Goal: Task Accomplishment & Management: Manage account settings

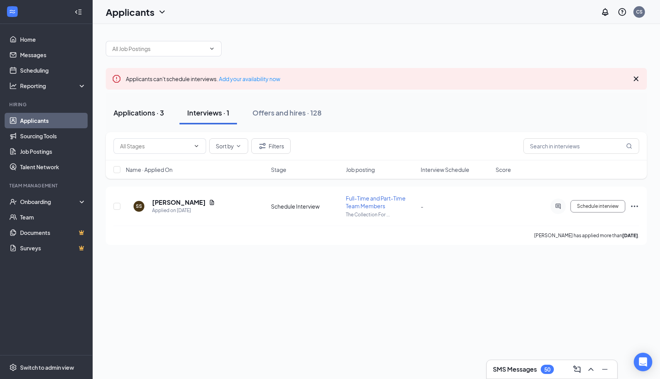
click at [138, 114] on div "Applications · 3" at bounding box center [139, 113] width 51 height 10
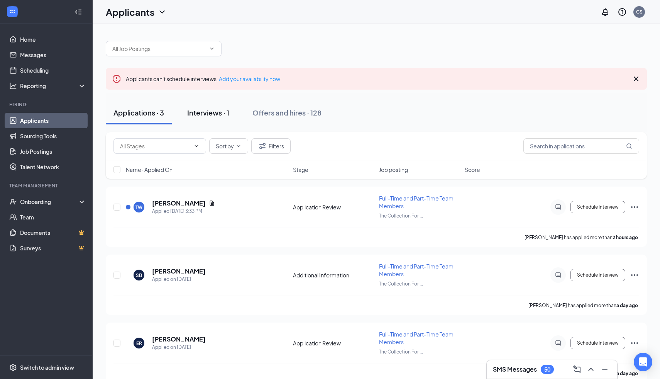
click at [212, 115] on div "Interviews · 1" at bounding box center [208, 113] width 42 height 10
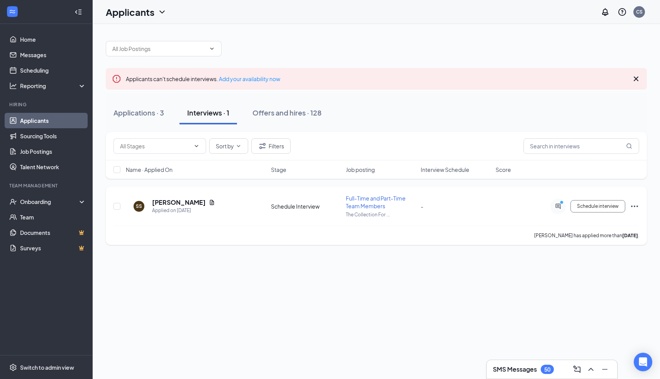
click at [555, 209] on div at bounding box center [558, 205] width 15 height 15
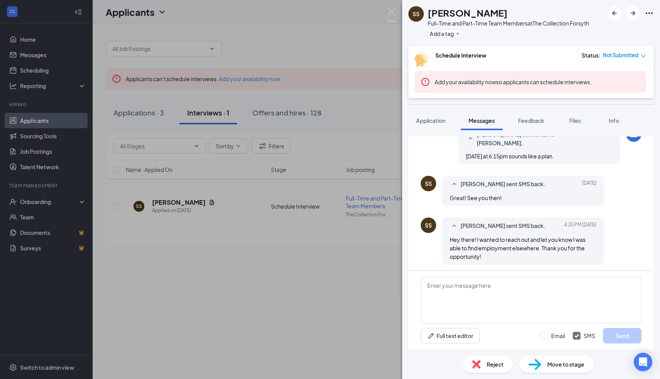
scroll to position [439, 0]
click at [468, 292] on textarea at bounding box center [531, 300] width 221 height 46
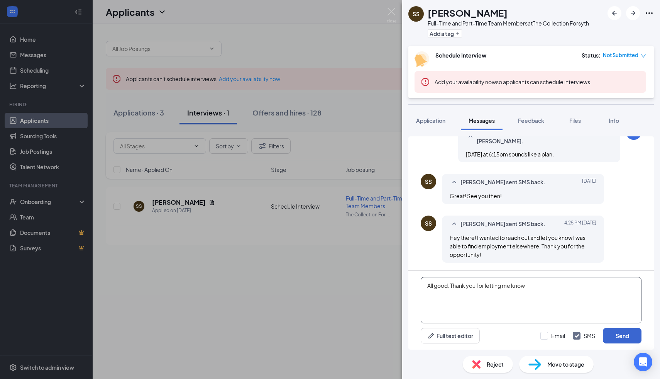
type textarea "All good. Thank you for letting me know"
click at [619, 333] on button "Send" at bounding box center [622, 335] width 39 height 15
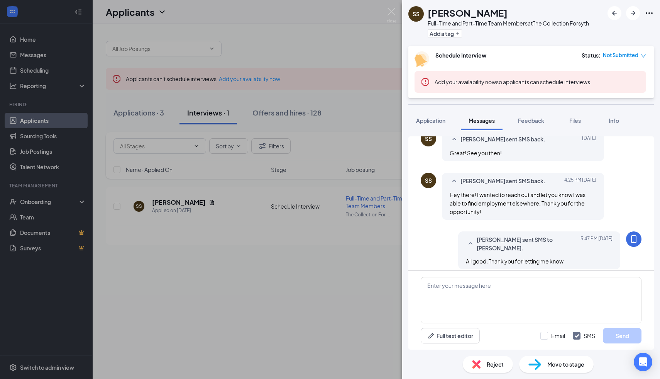
scroll to position [488, 0]
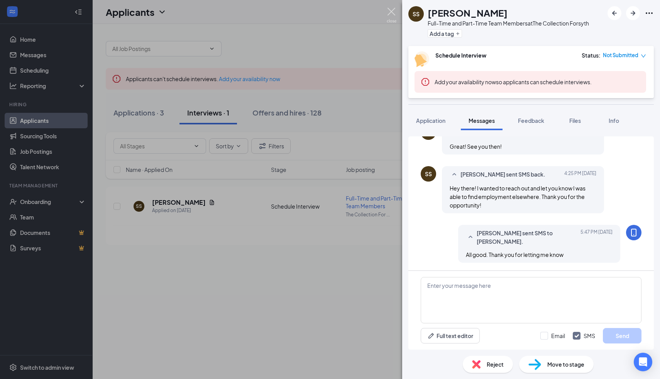
click at [387, 14] on img at bounding box center [392, 15] width 10 height 15
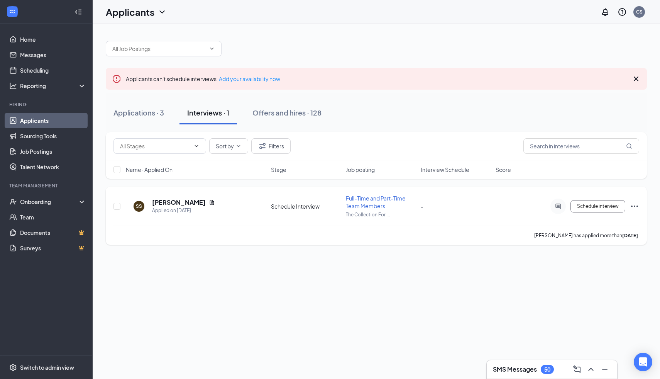
click at [635, 205] on icon "Ellipses" at bounding box center [634, 206] width 9 height 9
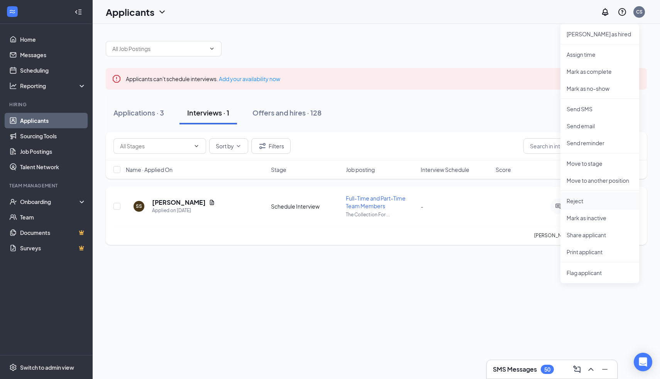
click at [589, 198] on p "Reject" at bounding box center [600, 201] width 66 height 8
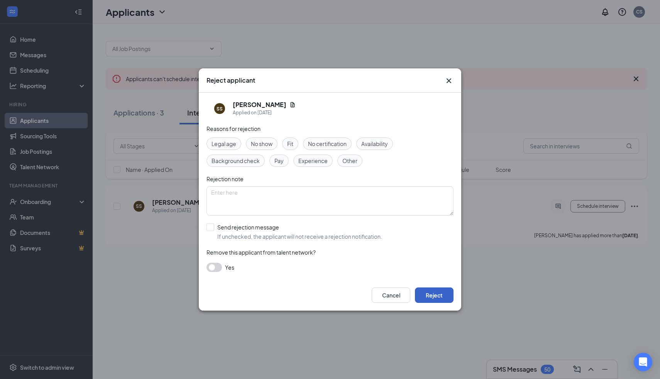
click at [435, 293] on button "Reject" at bounding box center [434, 294] width 39 height 15
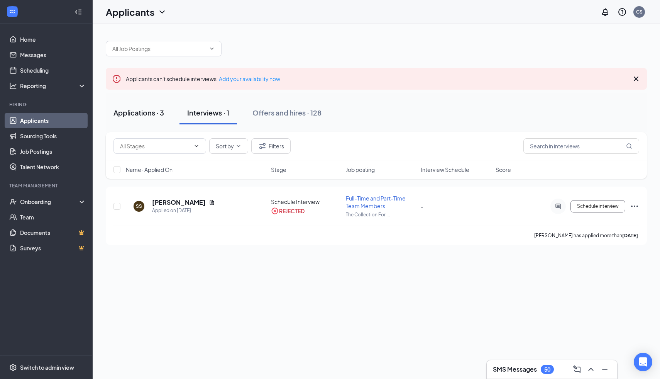
click at [147, 109] on div "Applications · 3" at bounding box center [139, 113] width 51 height 10
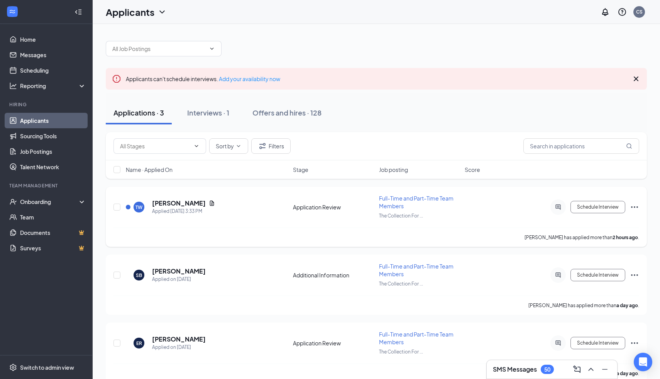
scroll to position [11, 0]
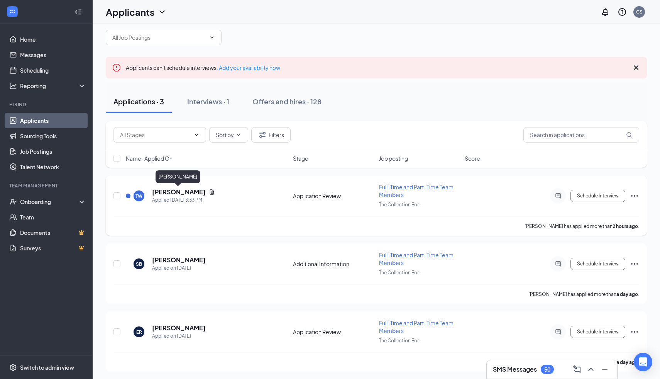
click at [174, 191] on h5 "[PERSON_NAME]" at bounding box center [179, 192] width 54 height 8
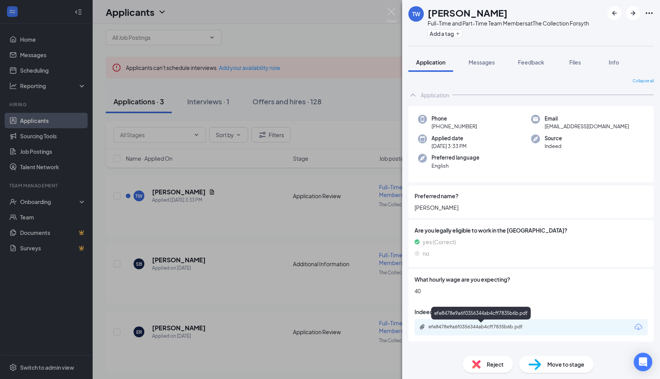
click at [466, 327] on div "efe8478e9a6f0356344ab4cff7835b6b.pdf" at bounding box center [483, 327] width 108 height 6
click at [394, 8] on img at bounding box center [392, 15] width 10 height 15
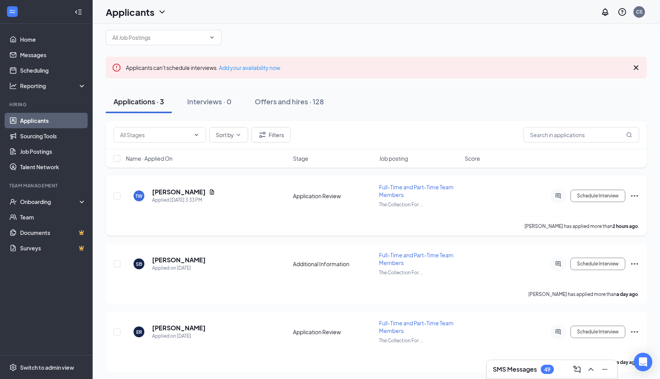
click at [635, 195] on icon "Ellipses" at bounding box center [634, 195] width 9 height 9
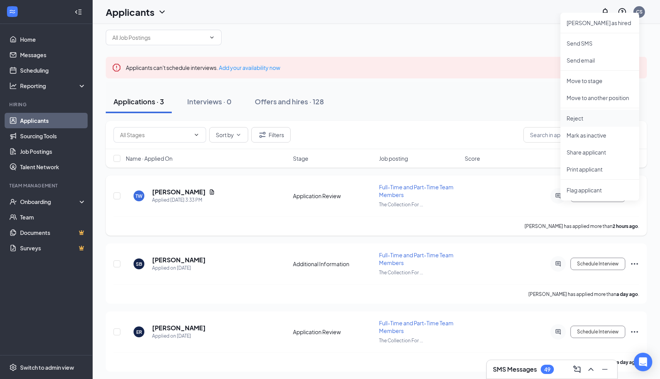
click at [586, 117] on p "Reject" at bounding box center [600, 118] width 66 height 8
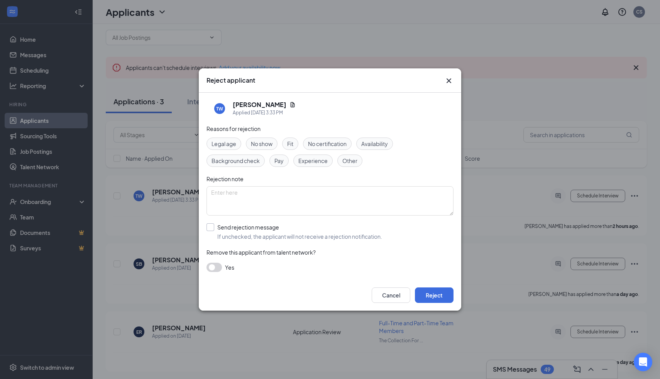
click at [212, 227] on input "Send rejection message If unchecked, the applicant will not receive a rejection…" at bounding box center [295, 231] width 176 height 17
checkbox input "true"
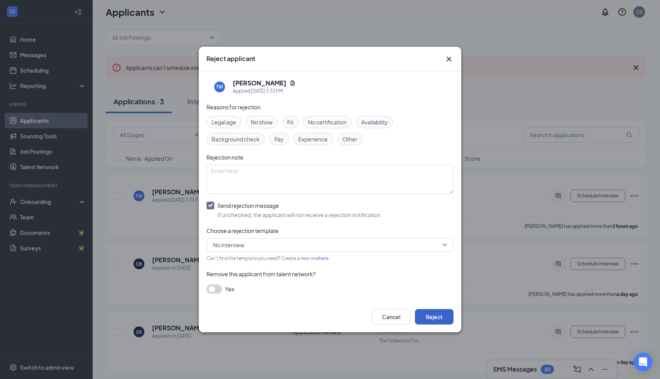
click at [445, 319] on button "Reject" at bounding box center [434, 316] width 39 height 15
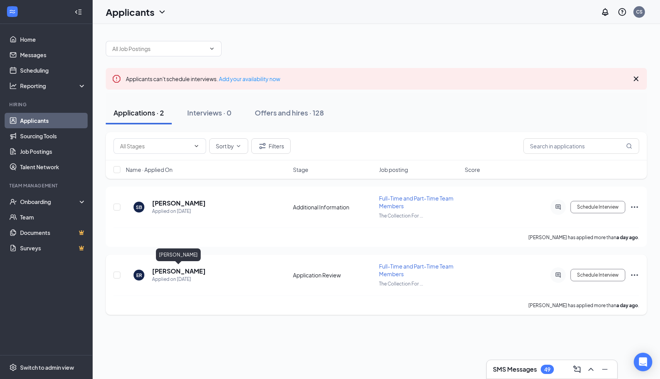
click at [175, 268] on h5 "[PERSON_NAME]" at bounding box center [179, 271] width 54 height 8
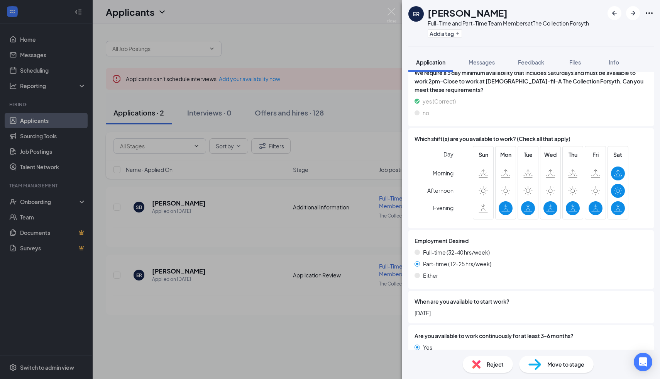
scroll to position [464, 0]
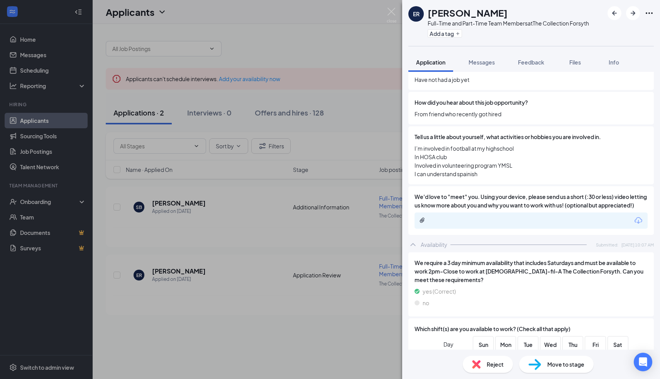
click at [465, 225] on div at bounding box center [531, 220] width 233 height 16
click at [637, 225] on icon "Download" at bounding box center [638, 220] width 9 height 9
click at [392, 20] on img at bounding box center [392, 15] width 10 height 15
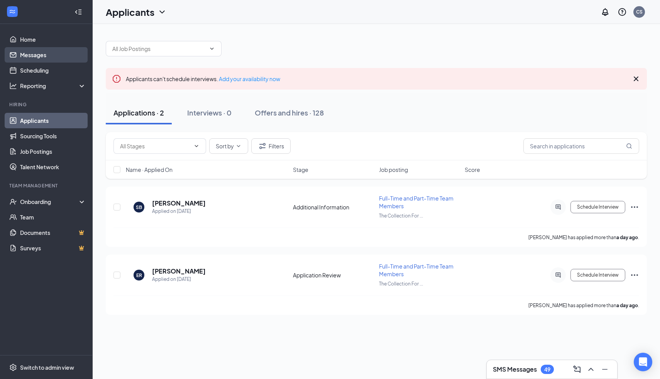
click at [28, 48] on link "Messages" at bounding box center [53, 54] width 66 height 15
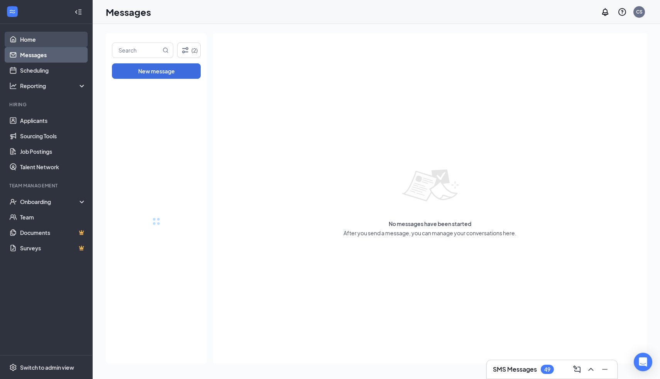
click at [27, 42] on link "Home" at bounding box center [53, 39] width 66 height 15
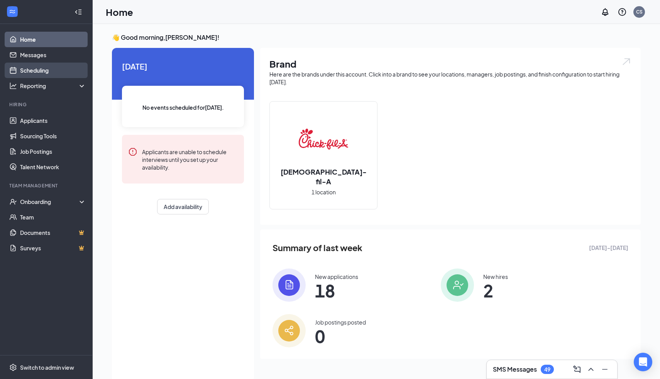
click at [47, 71] on link "Scheduling" at bounding box center [53, 70] width 66 height 15
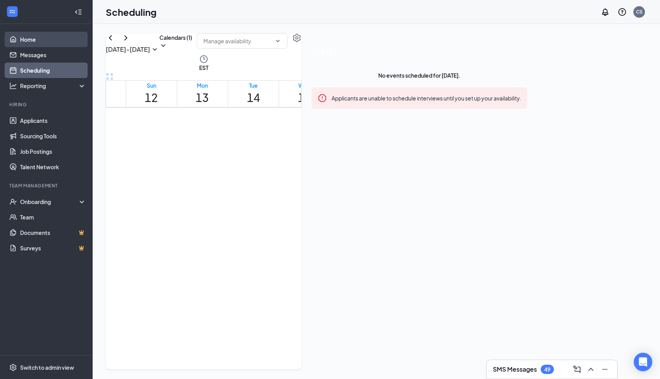
click at [36, 42] on link "Home" at bounding box center [53, 39] width 66 height 15
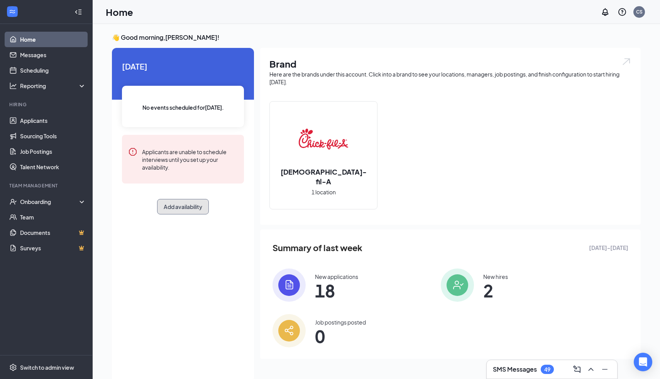
click at [179, 205] on button "Add availability" at bounding box center [183, 206] width 52 height 15
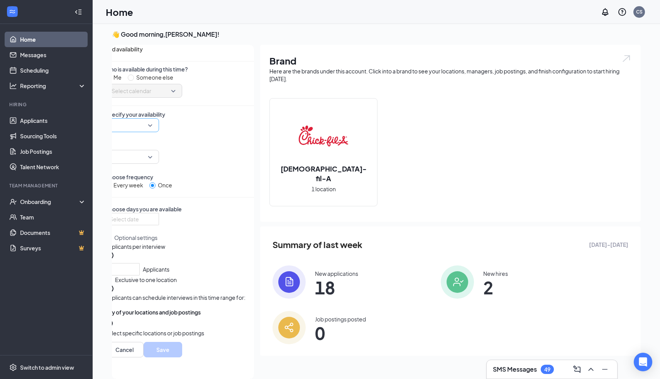
click at [149, 132] on input "search" at bounding box center [129, 125] width 39 height 13
click at [153, 131] on span "03:30 PM" at bounding box center [132, 125] width 41 height 12
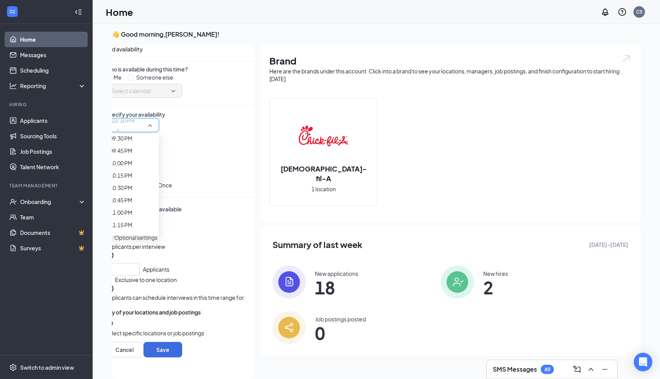
click at [159, 153] on div at bounding box center [132, 157] width 54 height 14
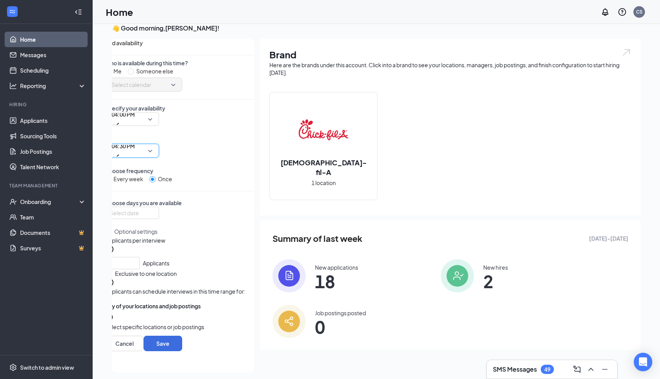
scroll to position [10, 0]
click at [154, 212] on div at bounding box center [132, 212] width 45 height 8
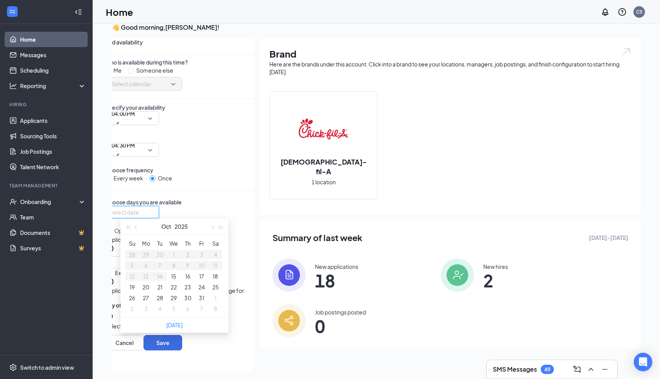
type input "[DATE]"
click at [185, 278] on button "16" at bounding box center [187, 276] width 5 height 8
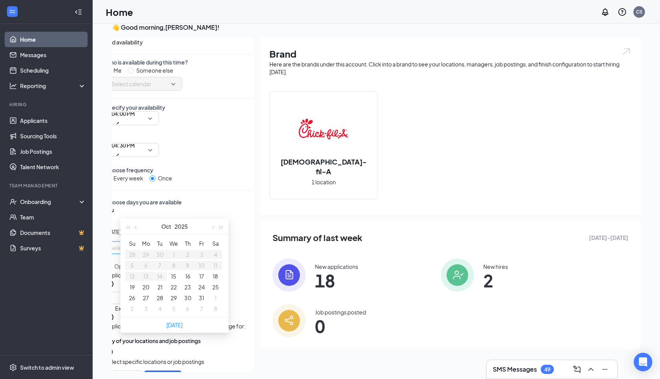
click at [237, 180] on div "Who is available during this time? Me Someone else Select calendar Specify your…" at bounding box center [179, 214] width 149 height 312
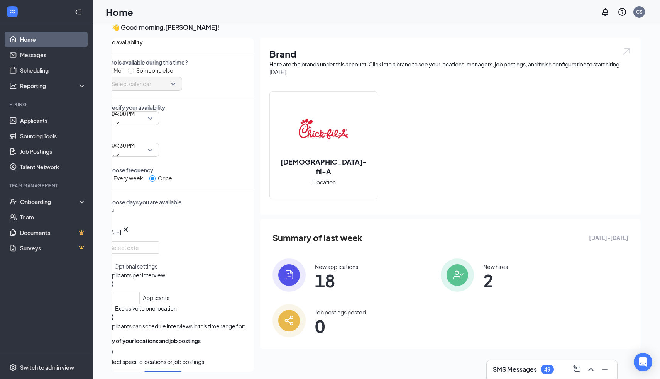
click at [182, 370] on button "Save" at bounding box center [163, 377] width 39 height 15
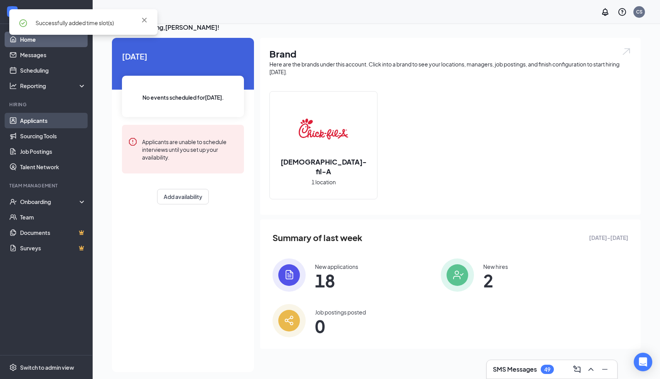
click at [34, 117] on link "Applicants" at bounding box center [53, 120] width 66 height 15
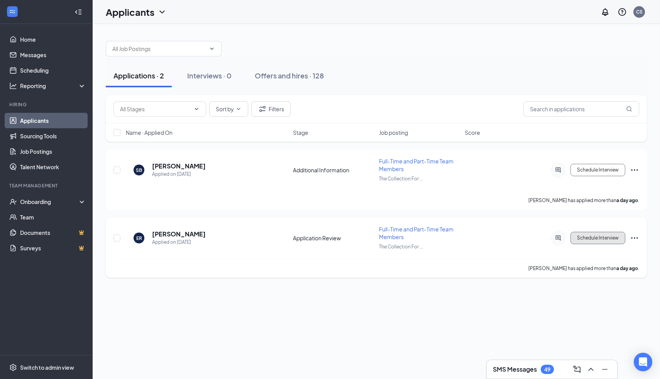
click at [598, 235] on button "Schedule Interview" at bounding box center [598, 238] width 55 height 12
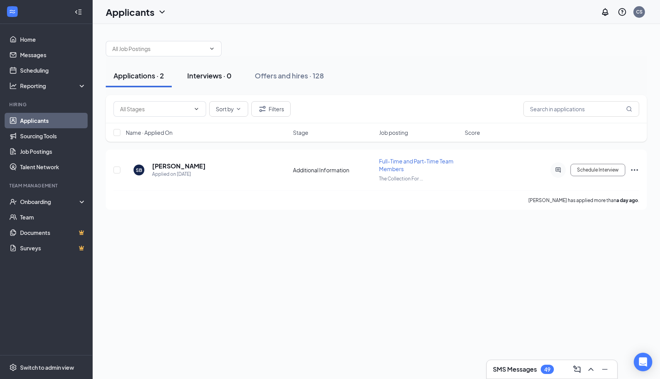
click at [208, 78] on div "Interviews · 0" at bounding box center [209, 76] width 44 height 10
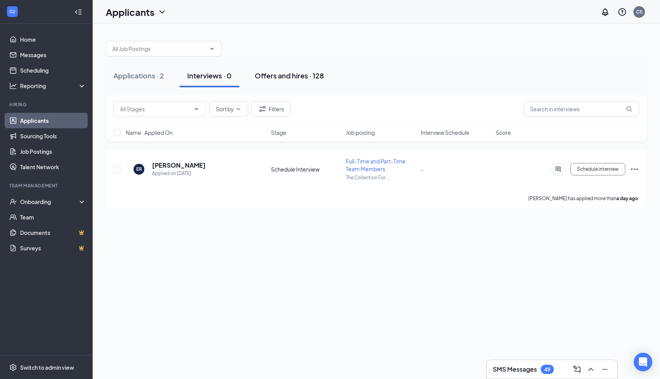
click at [290, 77] on div "Offers and hires · 128" at bounding box center [289, 76] width 69 height 10
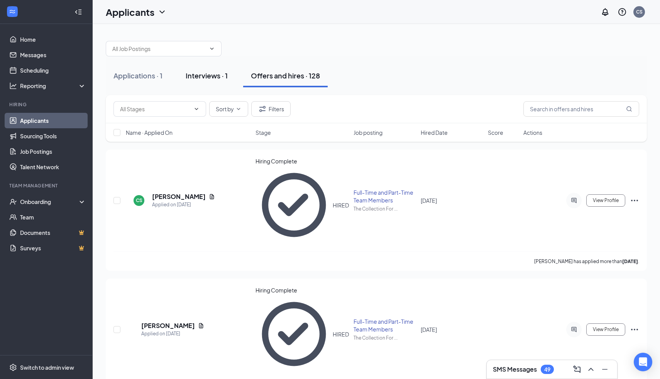
click at [219, 69] on button "Interviews · 1" at bounding box center [207, 75] width 58 height 23
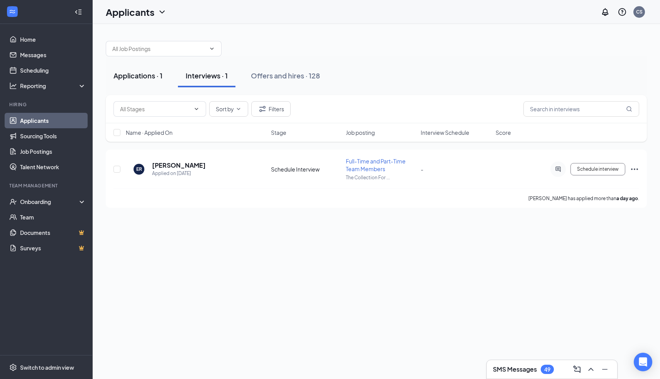
click at [153, 80] on div "Applications · 1" at bounding box center [138, 76] width 49 height 10
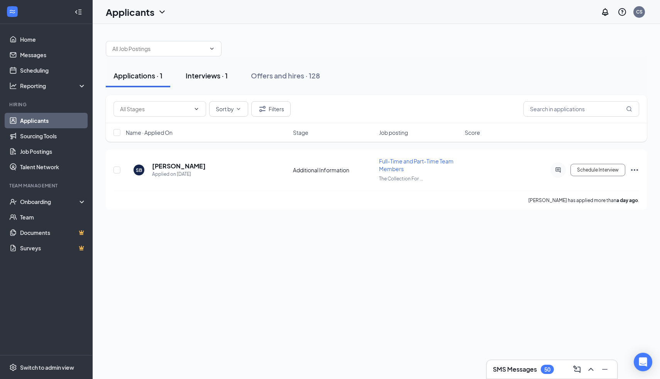
click at [201, 76] on div "Interviews · 1" at bounding box center [207, 76] width 42 height 10
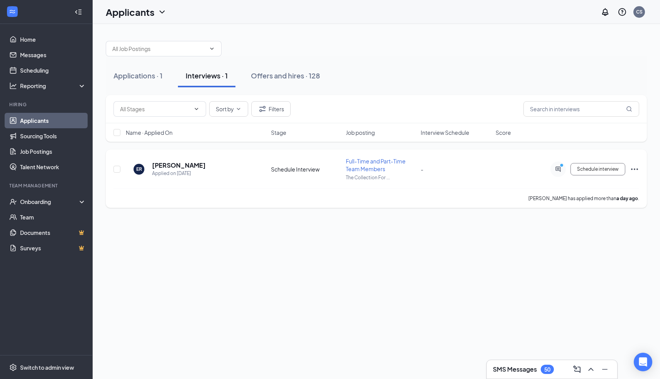
click at [559, 166] on icon "PrimaryDot" at bounding box center [562, 166] width 9 height 6
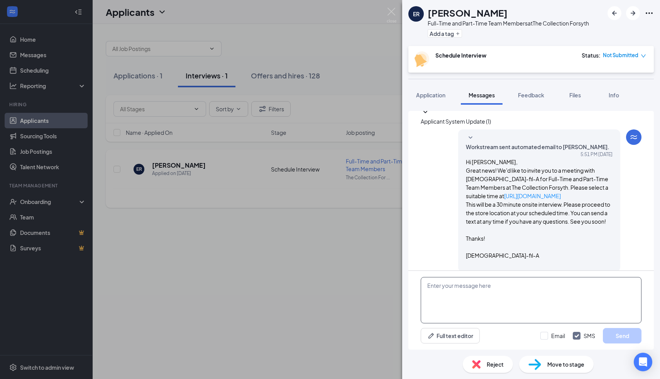
scroll to position [264, 0]
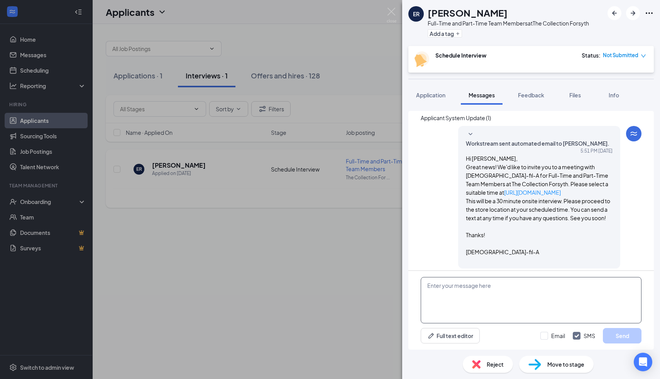
click at [477, 291] on textarea at bounding box center [531, 300] width 221 height 46
type textarea "I can interview [DATE] at 3:00pm if you could. Otherwise i would have to wait u…"
click at [615, 332] on button "Send" at bounding box center [622, 335] width 39 height 15
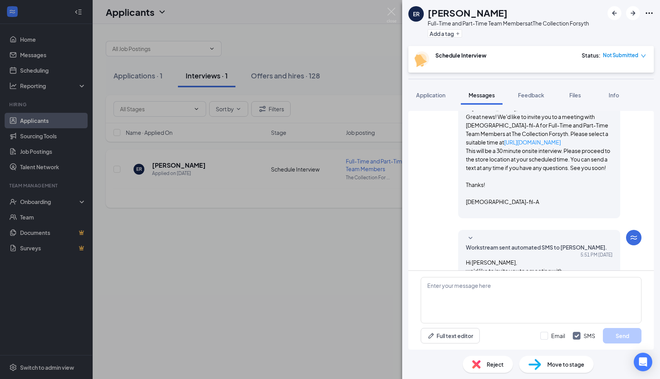
scroll to position [322, 0]
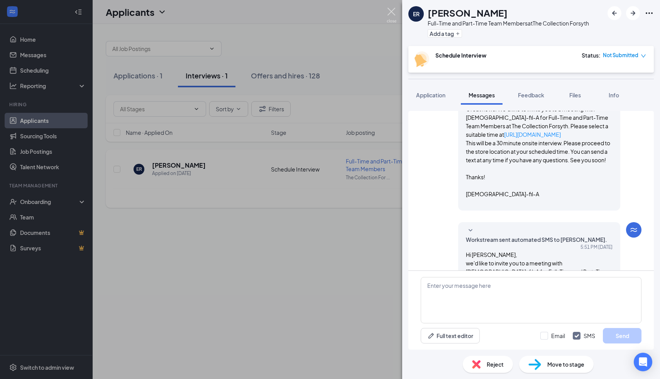
click at [393, 11] on img at bounding box center [392, 15] width 10 height 15
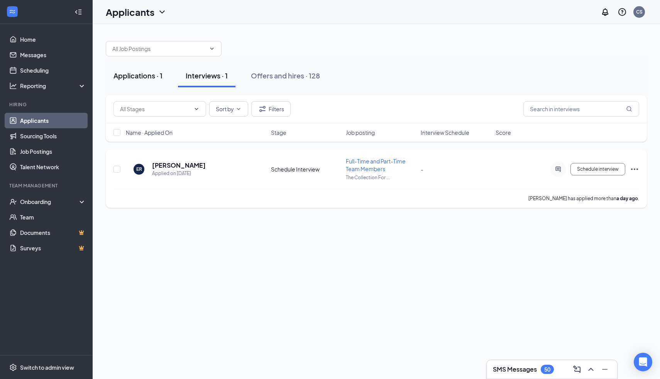
click at [136, 76] on div "Applications · 1" at bounding box center [138, 76] width 49 height 10
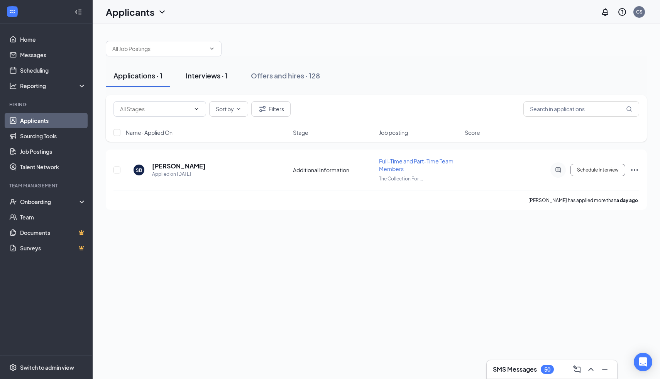
click at [201, 76] on div "Interviews · 1" at bounding box center [207, 76] width 42 height 10
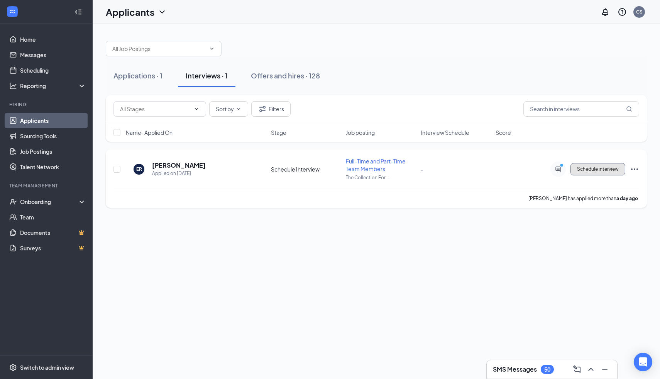
click at [613, 169] on span "Schedule interview" at bounding box center [598, 168] width 42 height 5
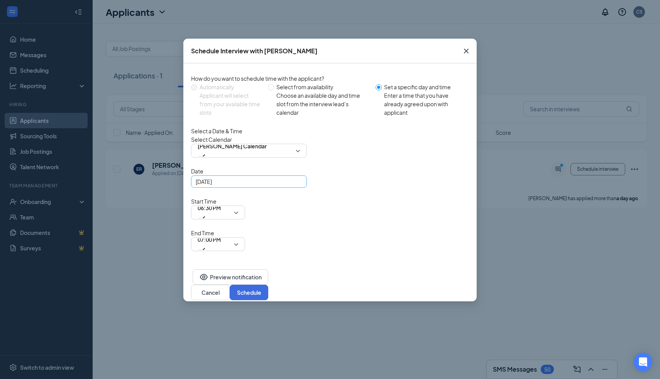
click at [295, 186] on div "[DATE]" at bounding box center [249, 181] width 107 height 8
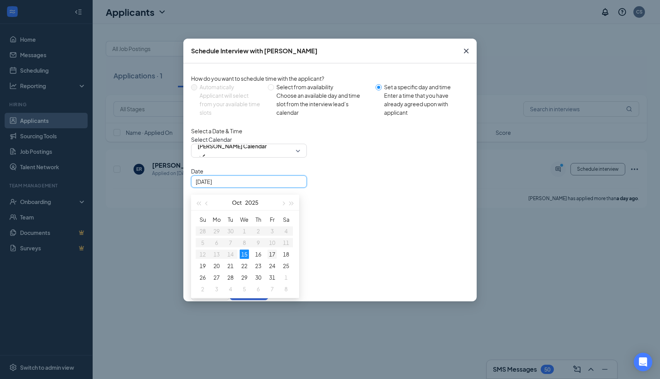
type input "[DATE]"
click at [270, 259] on div "17" at bounding box center [272, 253] width 9 height 9
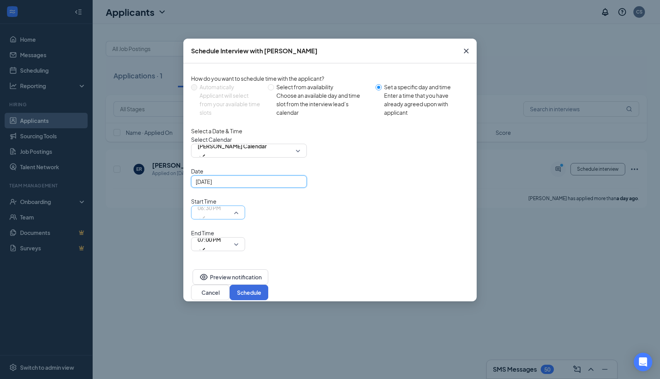
click at [239, 207] on span "06:30 PM" at bounding box center [218, 213] width 41 height 12
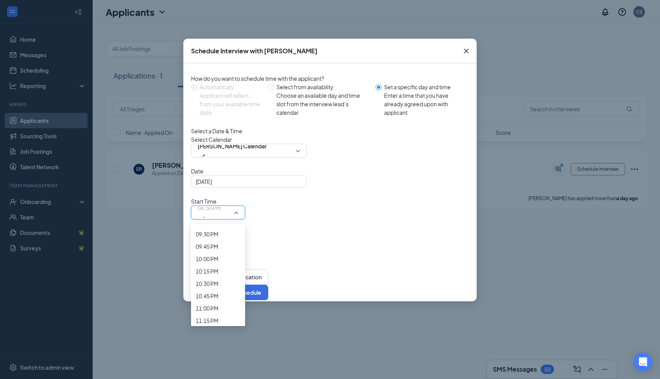
scroll to position [1069, 0]
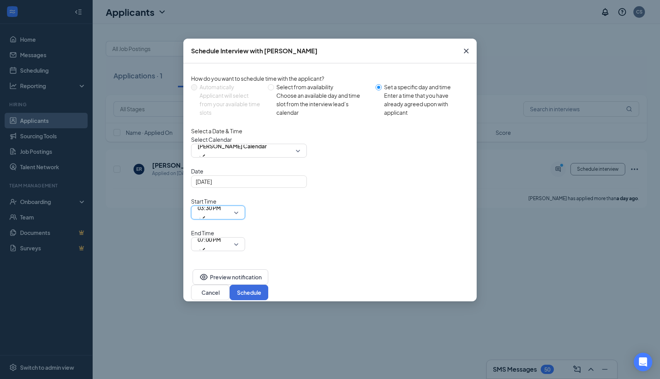
click at [245, 205] on div "03:30 PM" at bounding box center [218, 212] width 54 height 14
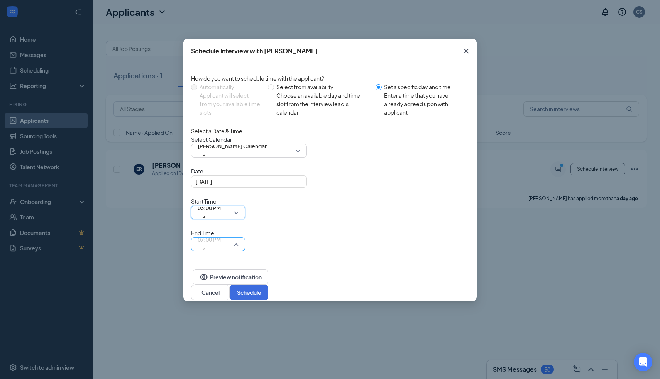
click at [239, 238] on span "07:00 PM" at bounding box center [218, 244] width 41 height 12
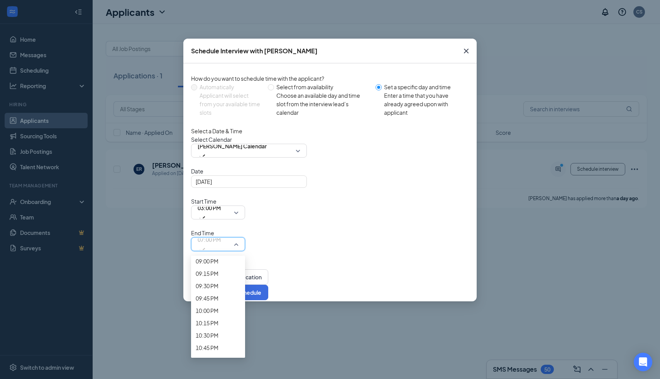
scroll to position [1054, 0]
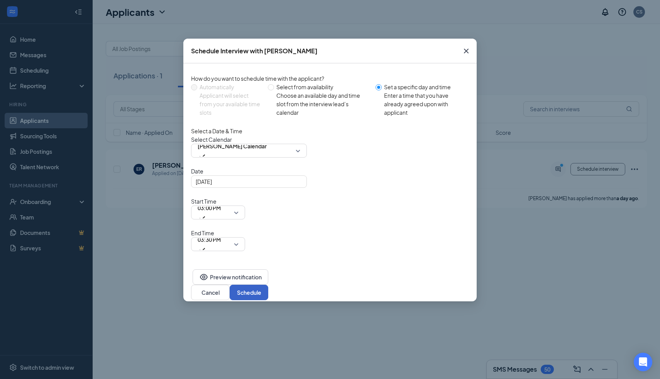
click at [268, 285] on button "Schedule" at bounding box center [249, 292] width 39 height 15
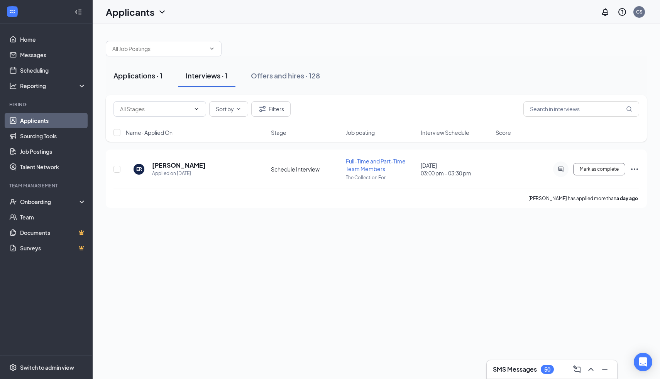
click at [140, 79] on div "Applications · 1" at bounding box center [138, 76] width 49 height 10
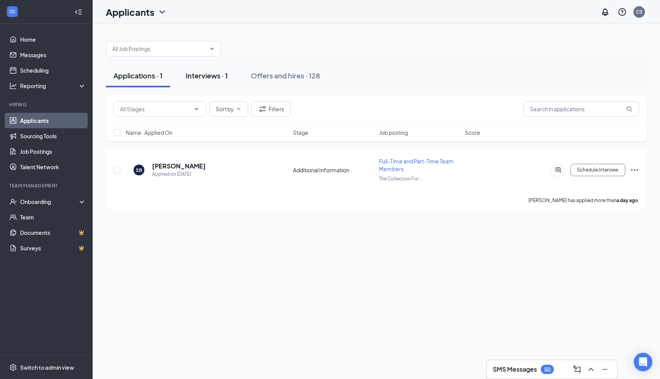
click at [212, 80] on div "Interviews · 1" at bounding box center [207, 76] width 42 height 10
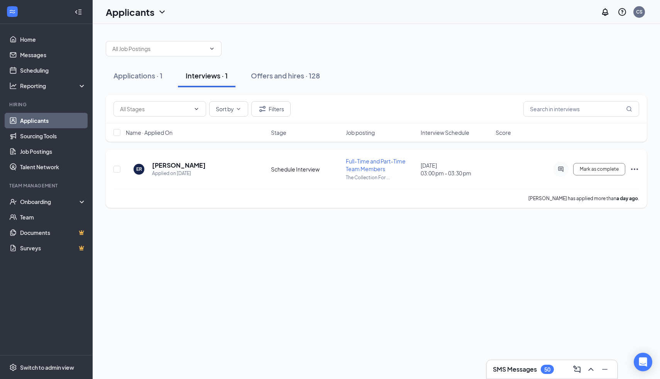
click at [558, 172] on div at bounding box center [560, 168] width 15 height 15
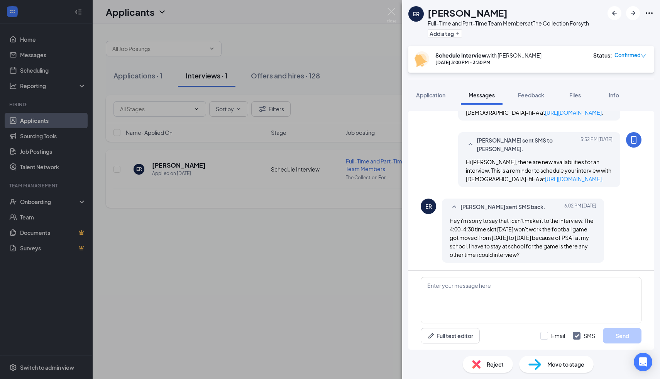
scroll to position [341, 0]
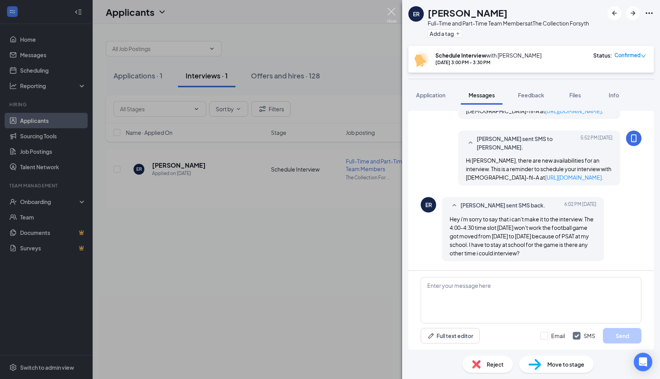
click at [395, 15] on img at bounding box center [392, 15] width 10 height 15
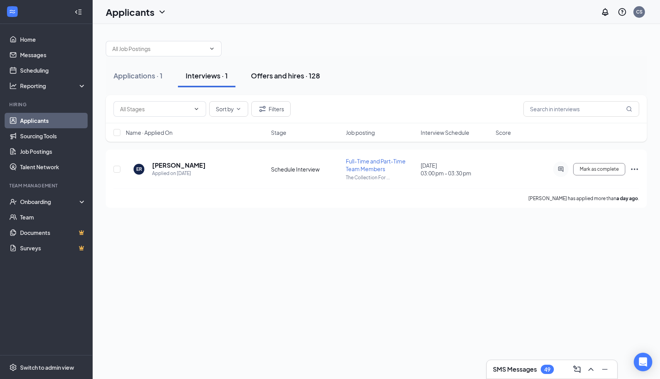
click at [300, 80] on div "Offers and hires · 128" at bounding box center [285, 76] width 69 height 10
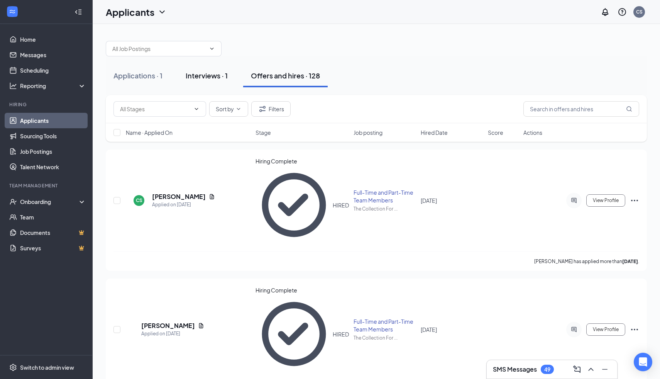
click at [207, 76] on div "Interviews · 1" at bounding box center [207, 76] width 42 height 10
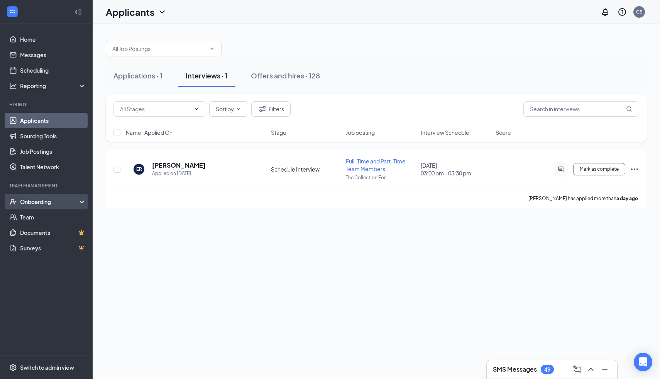
click at [38, 203] on div "Onboarding" at bounding box center [49, 202] width 59 height 8
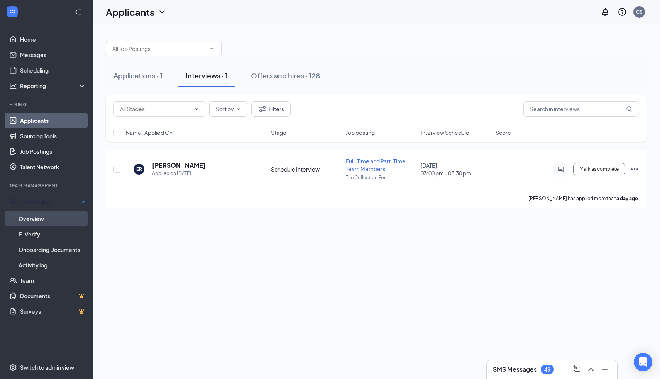
click at [39, 220] on link "Overview" at bounding box center [53, 218] width 68 height 15
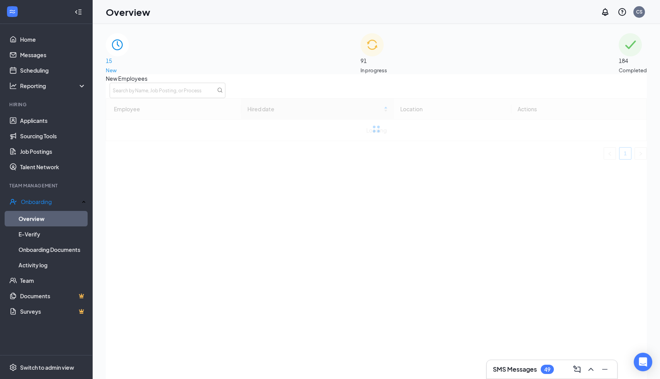
click at [387, 62] on div "91 In progress" at bounding box center [374, 53] width 27 height 41
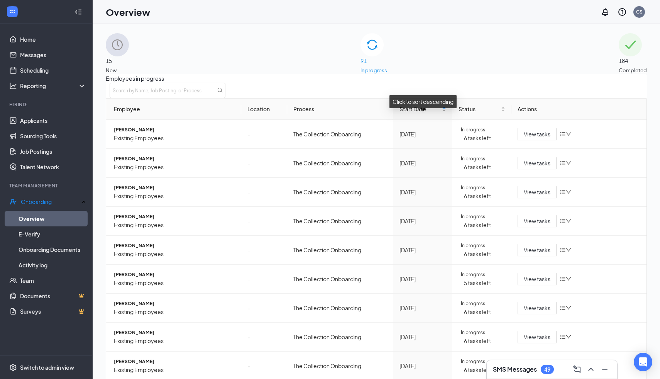
click at [446, 113] on div "Start Date" at bounding box center [423, 109] width 47 height 8
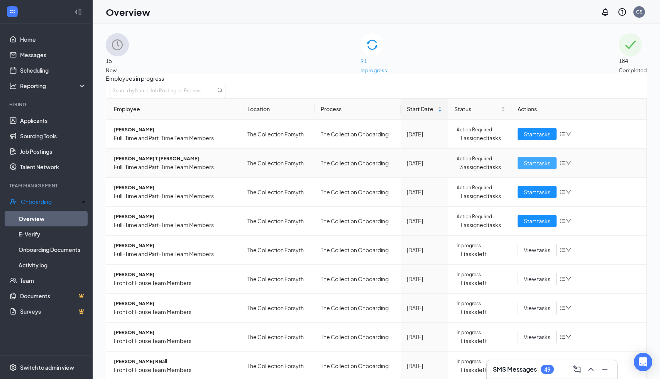
click at [535, 167] on span "Start tasks" at bounding box center [537, 163] width 27 height 8
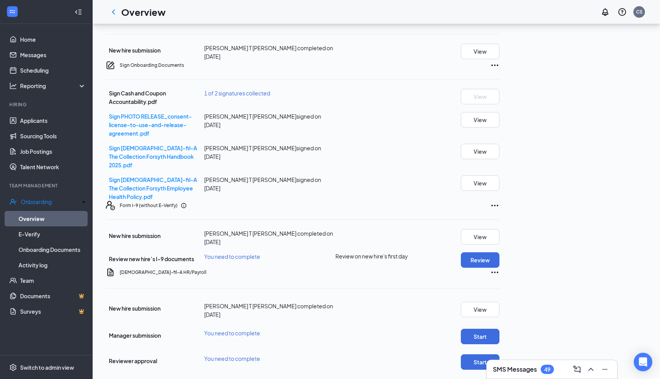
scroll to position [326, 0]
click at [500, 329] on button "Start" at bounding box center [480, 336] width 39 height 15
click at [500, 354] on button "Start" at bounding box center [480, 361] width 39 height 15
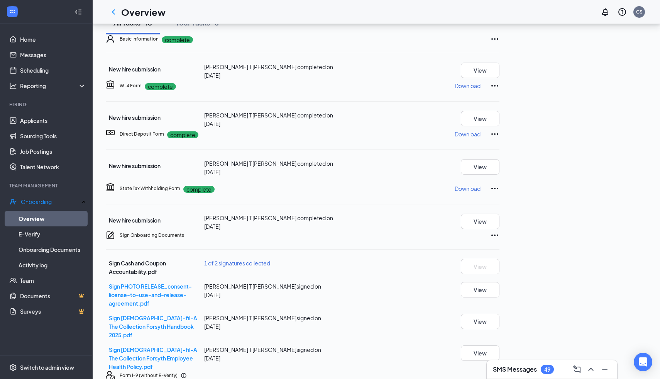
scroll to position [0, 0]
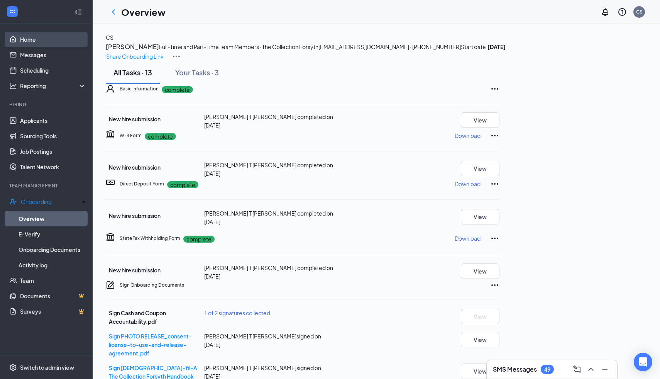
click at [23, 40] on link "Home" at bounding box center [53, 39] width 66 height 15
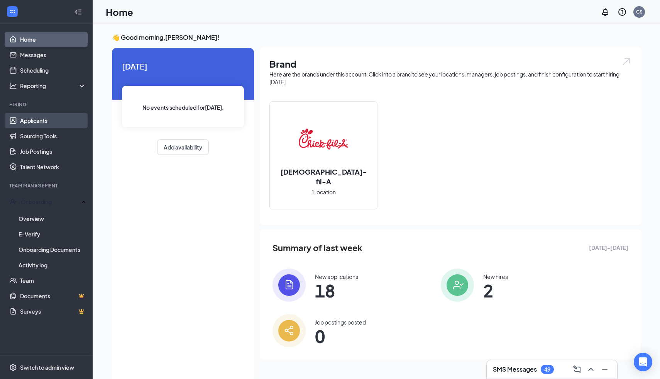
click at [46, 115] on link "Applicants" at bounding box center [53, 120] width 66 height 15
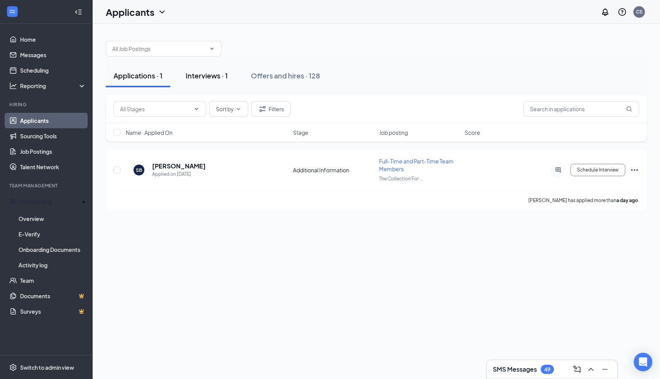
click at [213, 77] on div "Interviews · 1" at bounding box center [207, 76] width 42 height 10
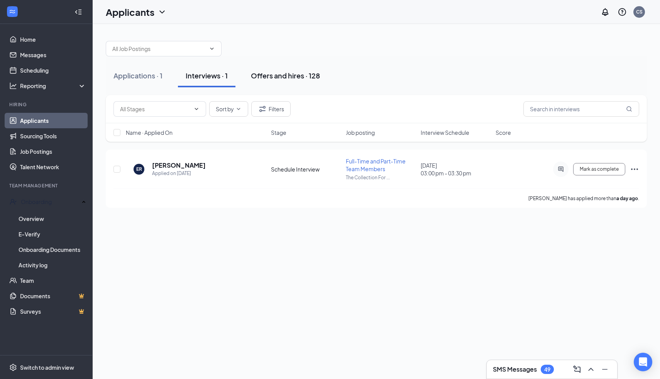
click at [297, 71] on div "Offers and hires · 128" at bounding box center [285, 76] width 69 height 10
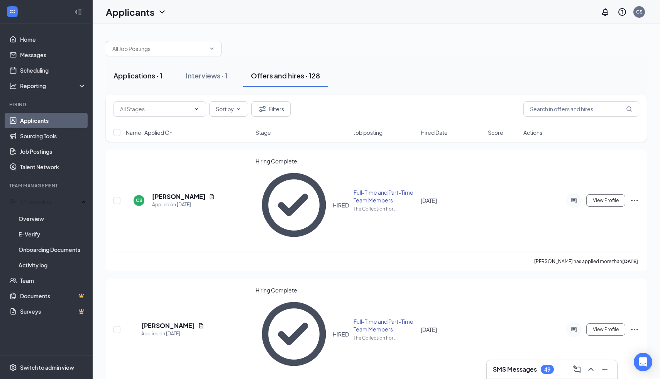
click at [158, 80] on button "Applications · 1" at bounding box center [138, 75] width 64 height 23
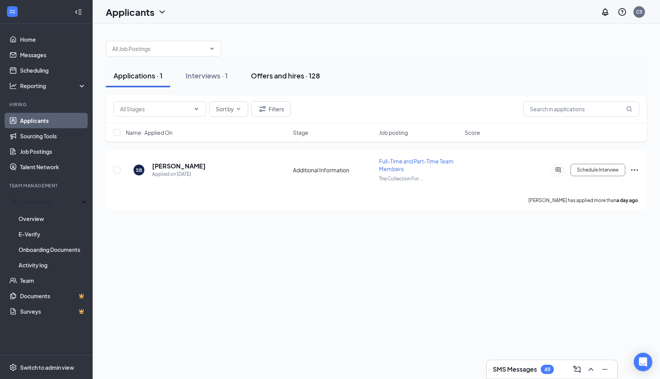
click at [271, 76] on div "Offers and hires · 128" at bounding box center [285, 76] width 69 height 10
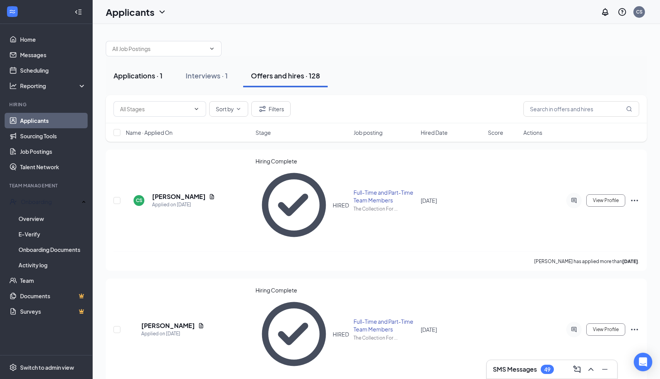
click at [151, 72] on div "Applications · 1" at bounding box center [138, 76] width 49 height 10
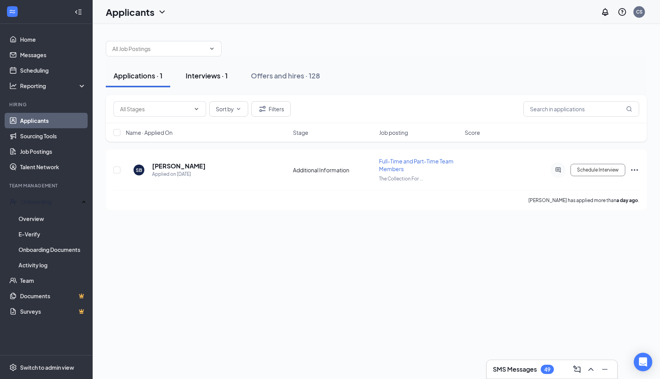
click at [217, 74] on div "Interviews · 1" at bounding box center [207, 76] width 42 height 10
